Goal: Information Seeking & Learning: Find contact information

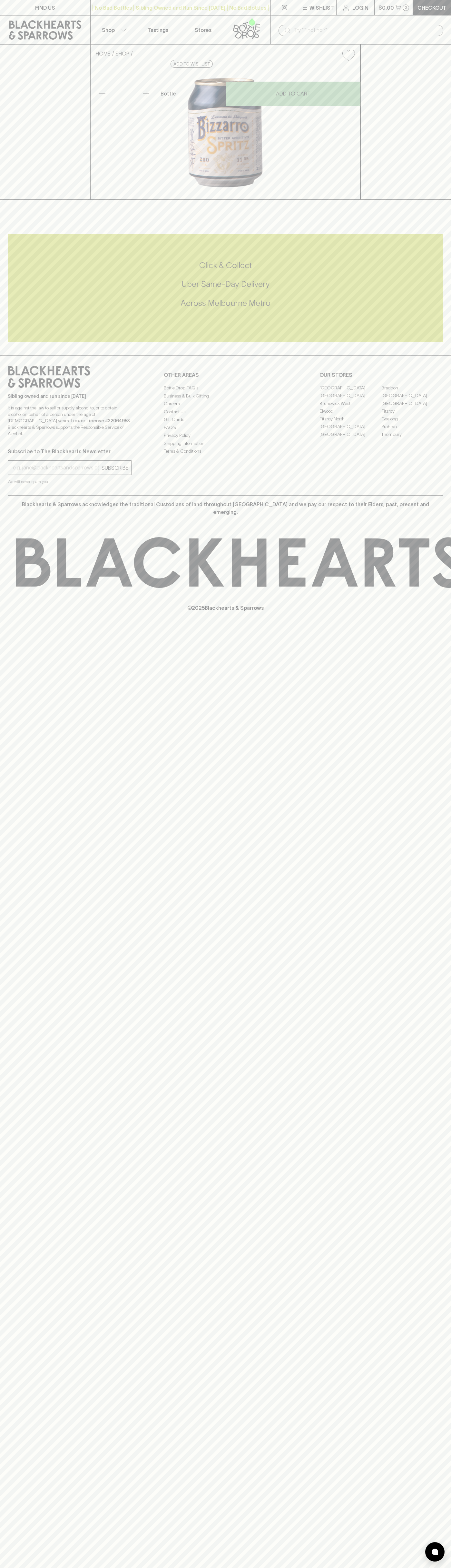
click at [446, 451] on div "FIND US | No Bad Bottles | Sibling Owned and Run Since [DATE] | No Bad Bottles …" at bounding box center [225, 784] width 451 height 1568
click at [110, 1568] on html "FIND US | No Bad Bottles | Sibling Owned and Run Since 2006 | No Bad Bottles | …" at bounding box center [225, 784] width 451 height 1568
click at [19, 308] on div "Click & Collect Uber Same-Day Delivery Across Melbourne Metro" at bounding box center [225, 285] width 435 height 49
